Goal: Task Accomplishment & Management: Manage account settings

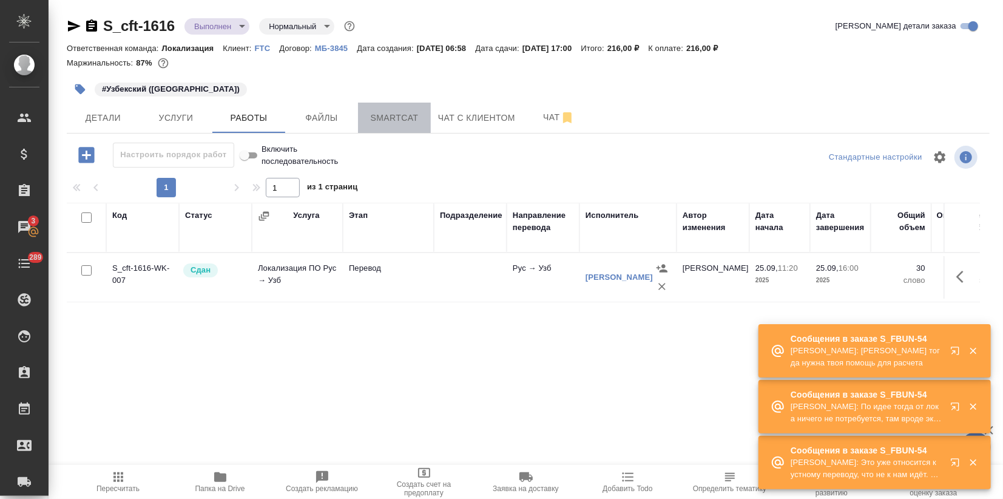
click at [396, 113] on span "Smartcat" at bounding box center [394, 117] width 58 height 15
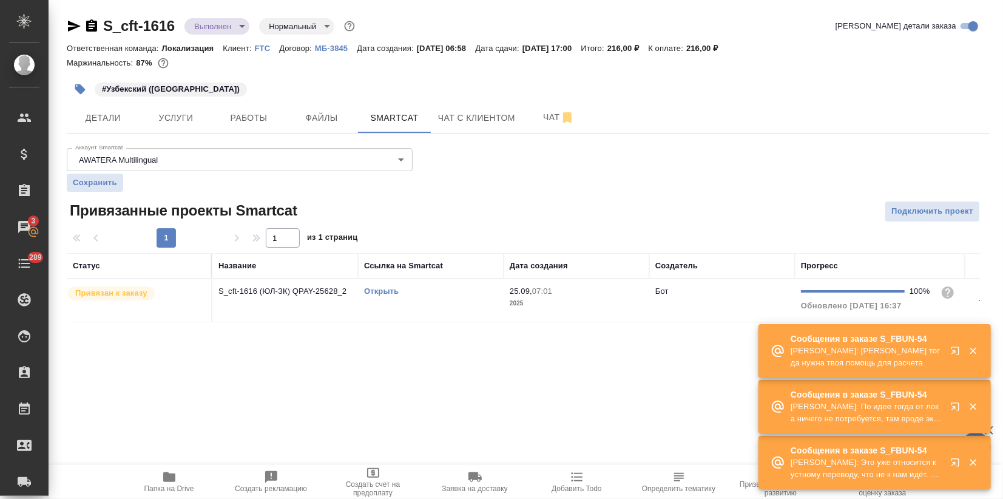
click at [379, 287] on link "Открыть" at bounding box center [381, 290] width 35 height 9
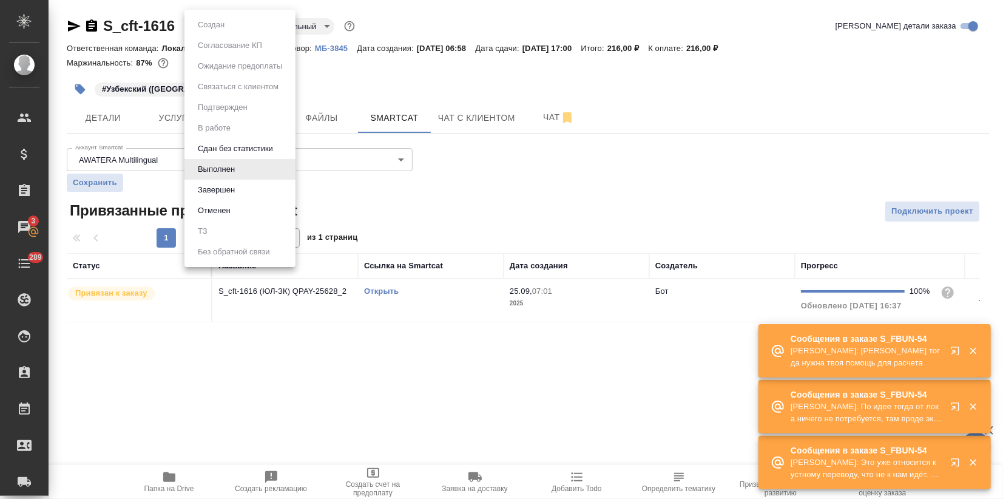
click at [226, 24] on body "🙏 .cls-1 fill:#fff; AWATERA Zagorodnikh [PERSON_NAME] Спецификации Заказы 3 Чат…" at bounding box center [501, 249] width 1003 height 499
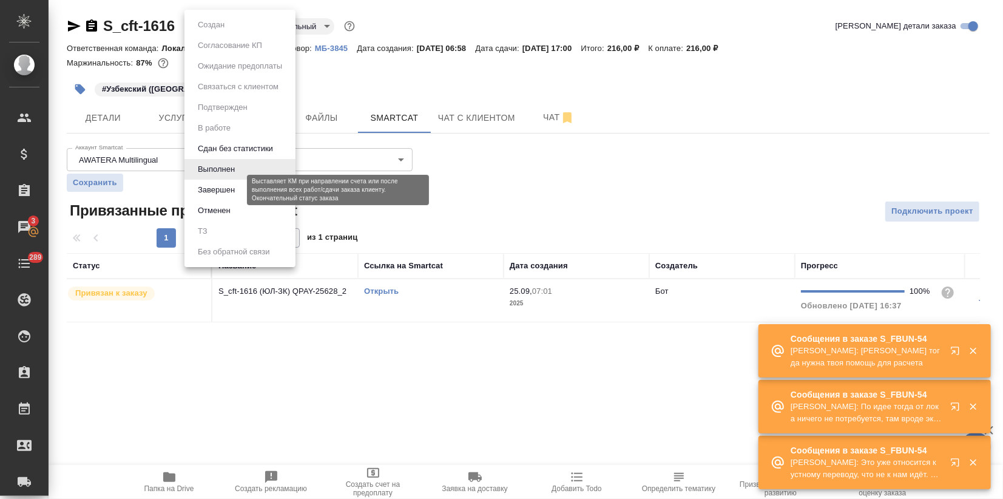
click at [231, 191] on button "Завершен" at bounding box center [216, 189] width 44 height 13
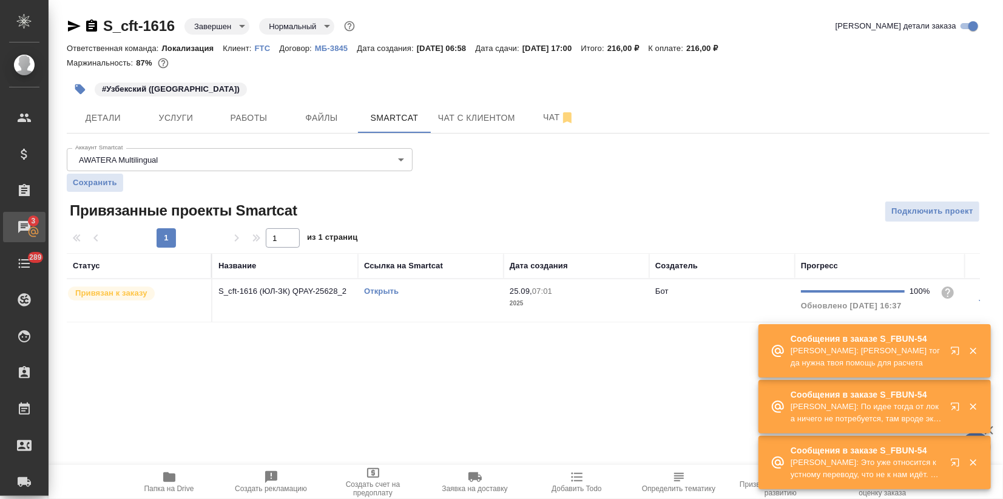
click at [24, 225] on div "Чаты" at bounding box center [9, 227] width 30 height 18
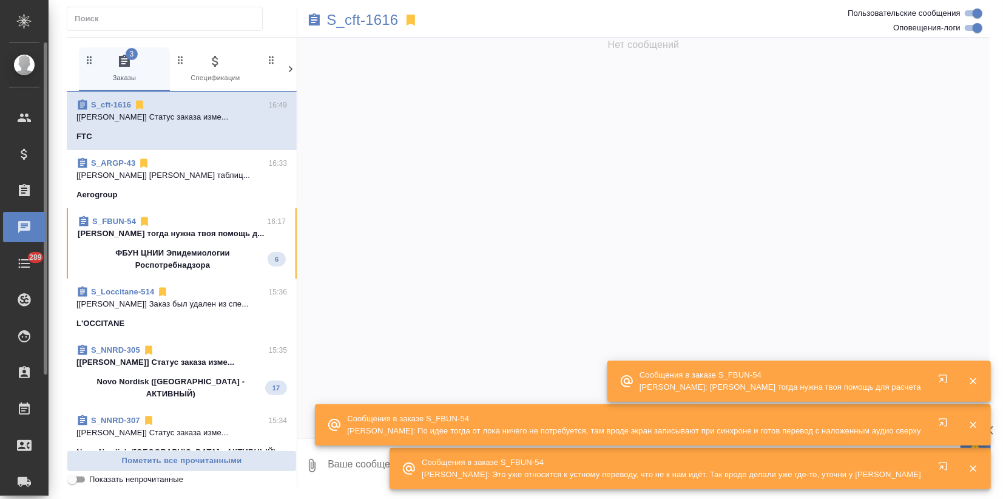
scroll to position [1064, 0]
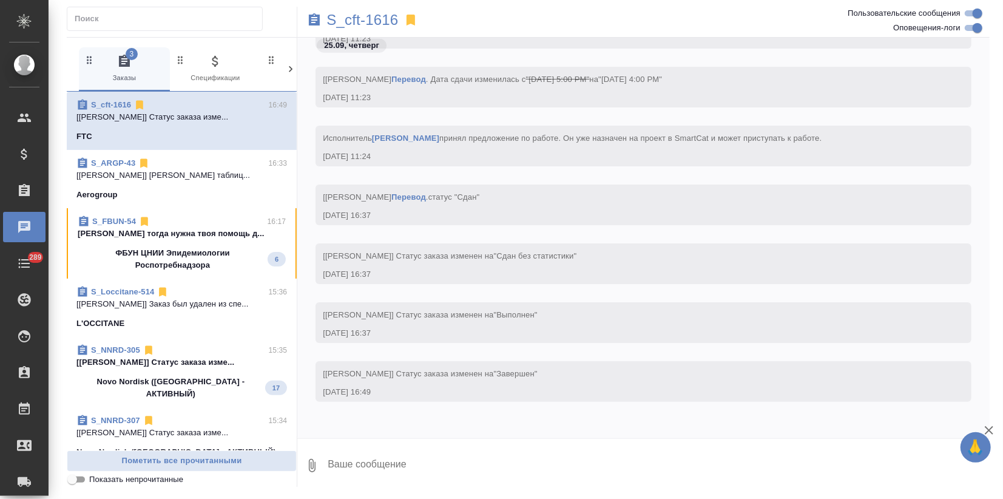
click at [199, 252] on p "ФБУН ЦНИИ Эпидемиологии Роспотребнадзора" at bounding box center [173, 259] width 190 height 24
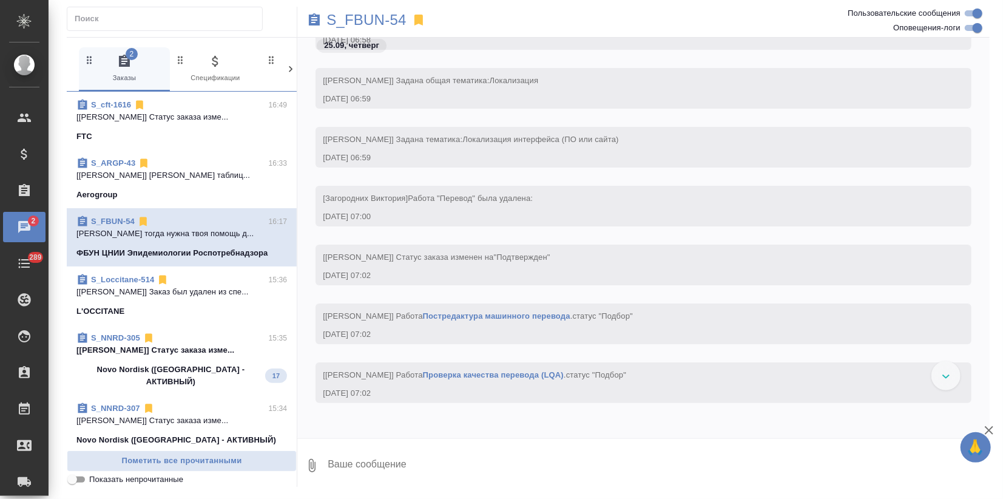
scroll to position [0, 0]
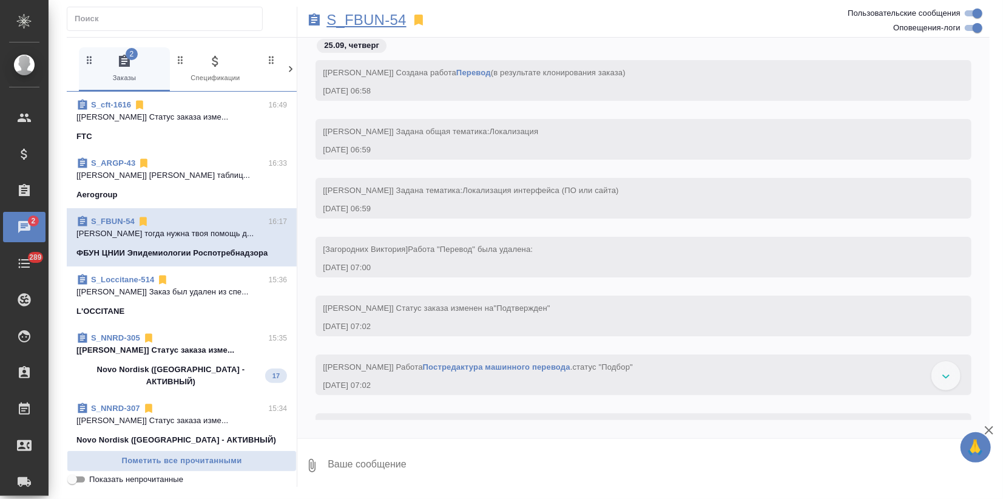
click at [367, 23] on p "S_FBUN-54" at bounding box center [365, 20] width 79 height 12
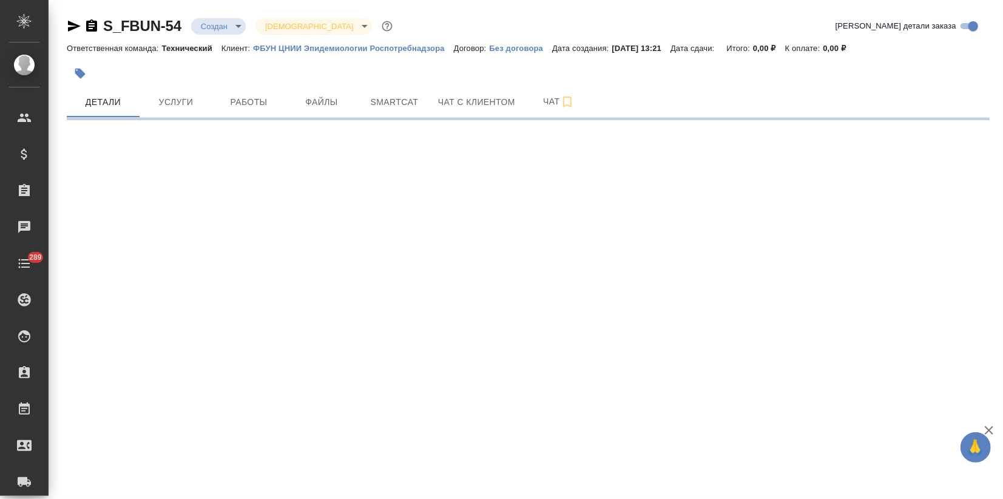
select select "RU"
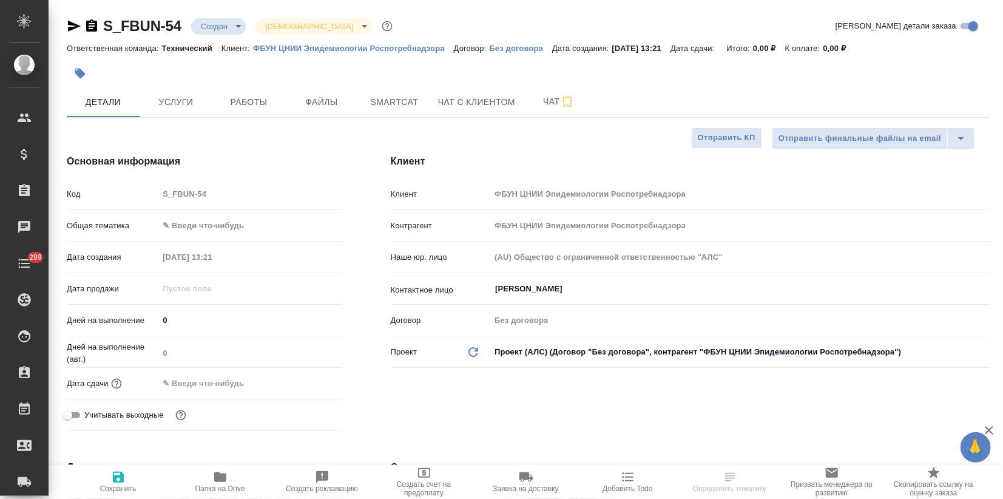
type textarea "x"
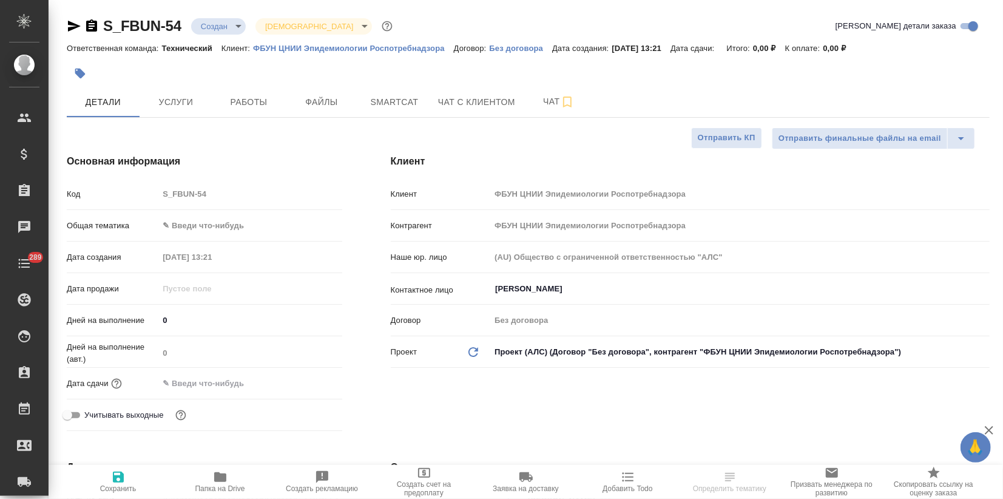
type textarea "x"
click at [550, 98] on span "Чат" at bounding box center [559, 101] width 58 height 15
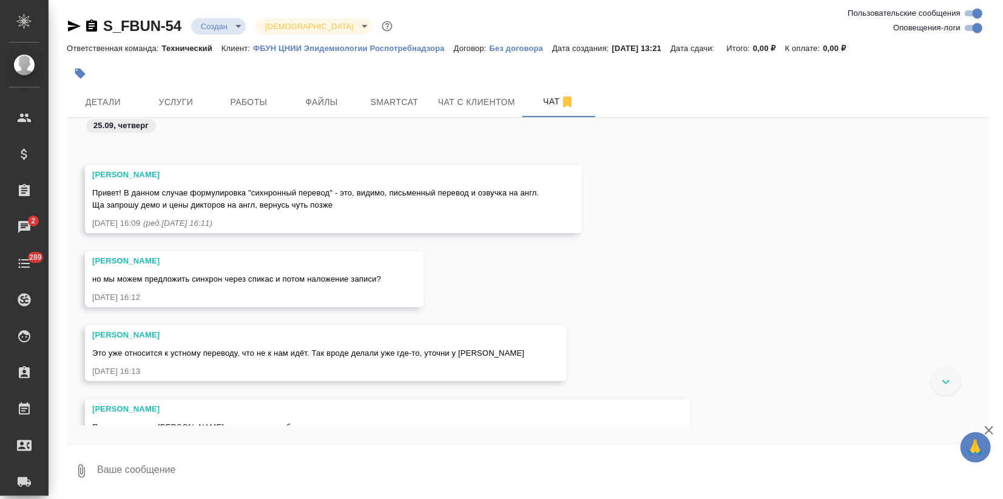
scroll to position [279, 0]
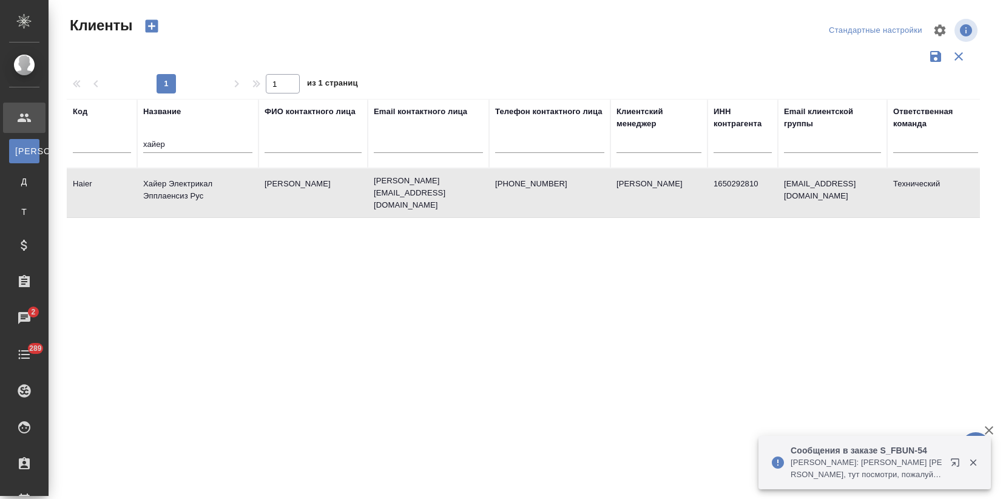
select select "RU"
drag, startPoint x: 116, startPoint y: 148, endPoint x: 56, endPoint y: 150, distance: 59.5
click at [58, 150] on div "Клиенты Стандартные настройки 1 1 из 1 страниц Код Название хайер ФИО контактно…" at bounding box center [526, 271] width 954 height 542
type input "црт"
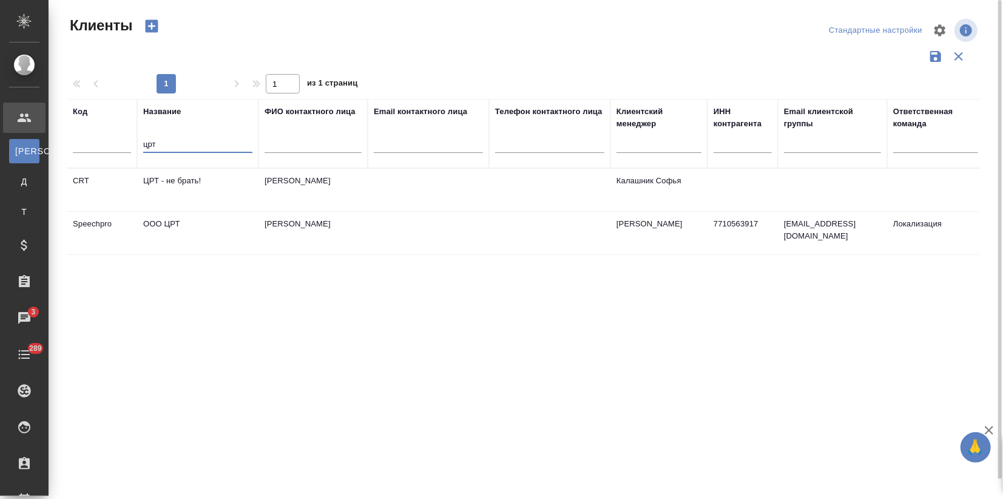
click at [325, 246] on td "Уханов Михаил Викторович" at bounding box center [312, 233] width 109 height 42
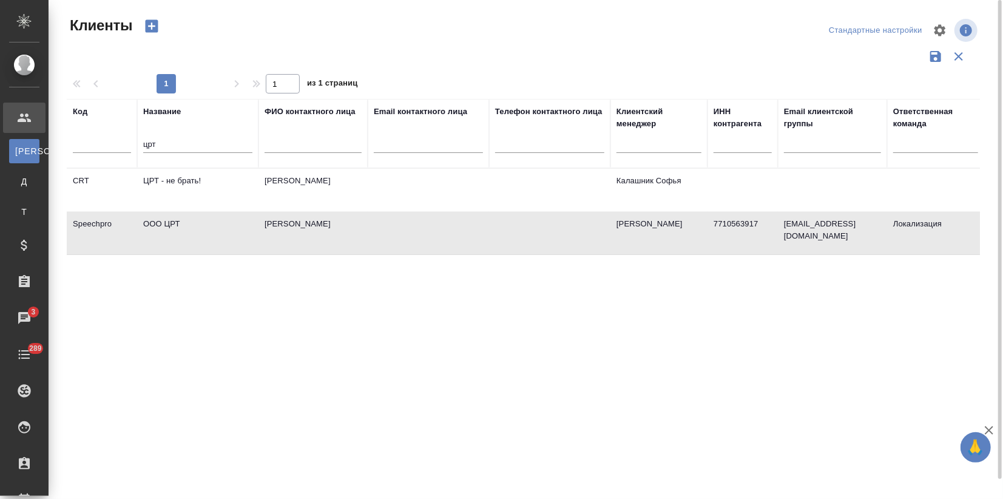
click at [326, 246] on td "Уханов Михаил Викторович" at bounding box center [312, 233] width 109 height 42
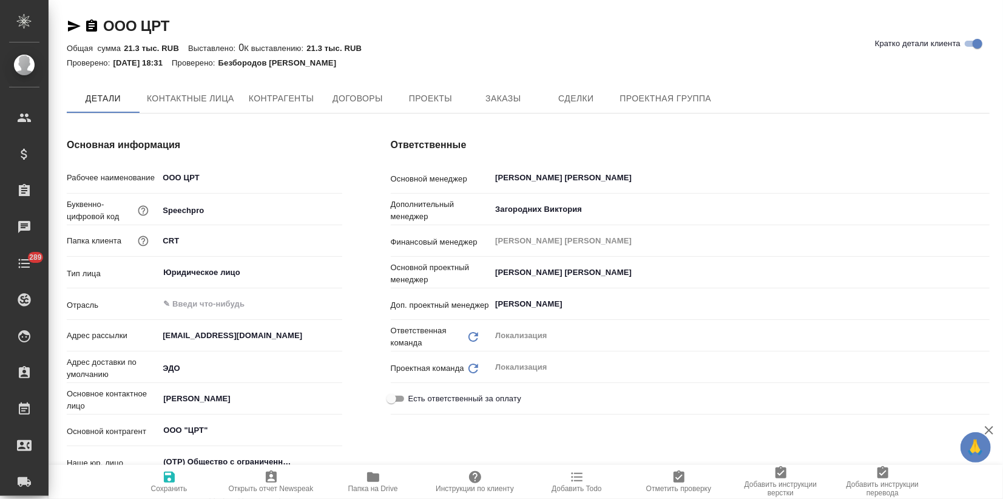
type textarea "x"
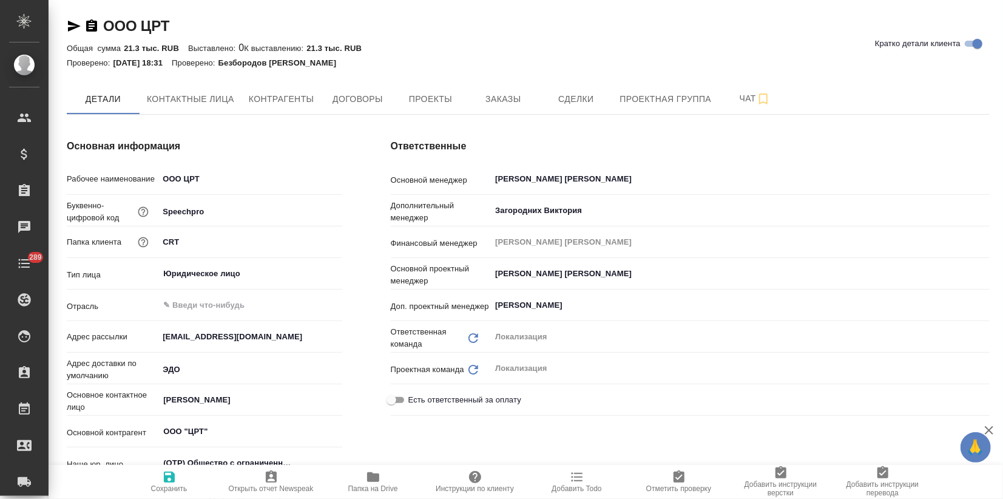
type textarea "x"
click at [494, 102] on span "Заказы" at bounding box center [503, 99] width 58 height 15
